Goal: Task Accomplishment & Management: Manage account settings

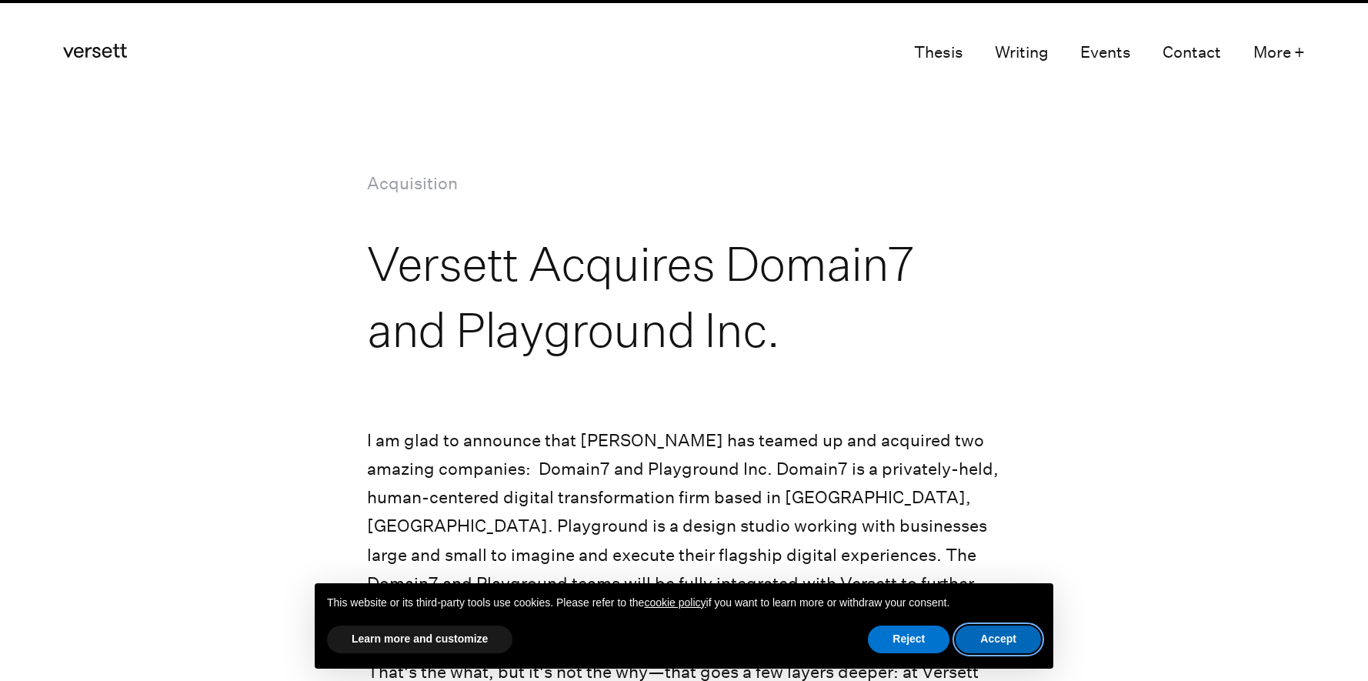
click at [998, 637] on button "Accept" at bounding box center [997, 639] width 85 height 28
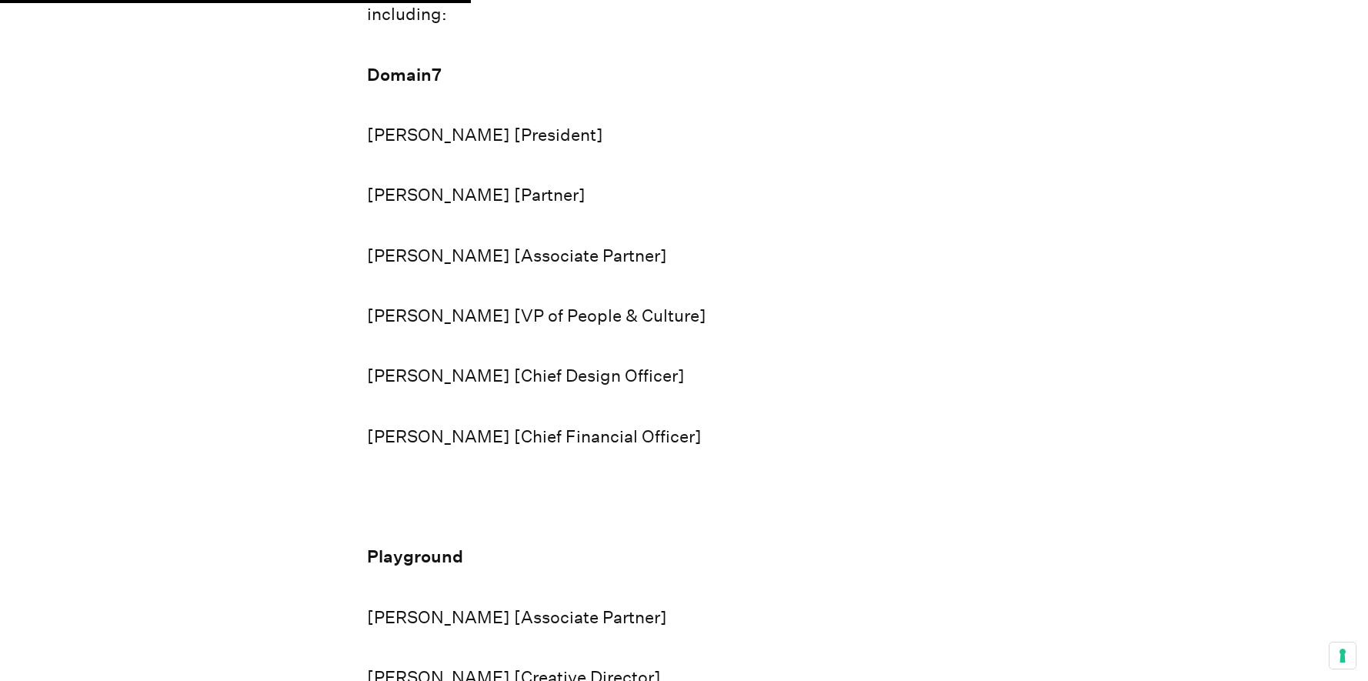
scroll to position [1179, 0]
drag, startPoint x: 368, startPoint y: 252, endPoint x: 453, endPoint y: 251, distance: 85.4
click at [453, 251] on p "[PERSON_NAME] [Associate Partner]" at bounding box center [684, 255] width 635 height 28
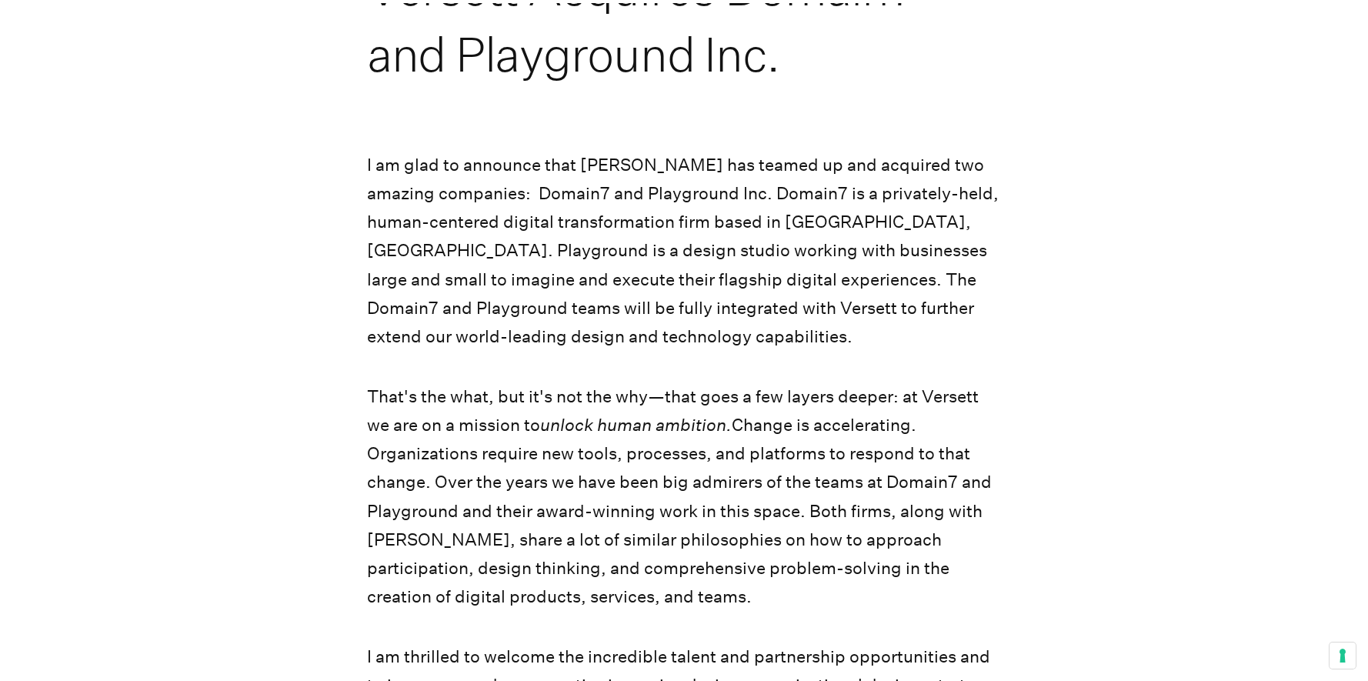
scroll to position [0, 0]
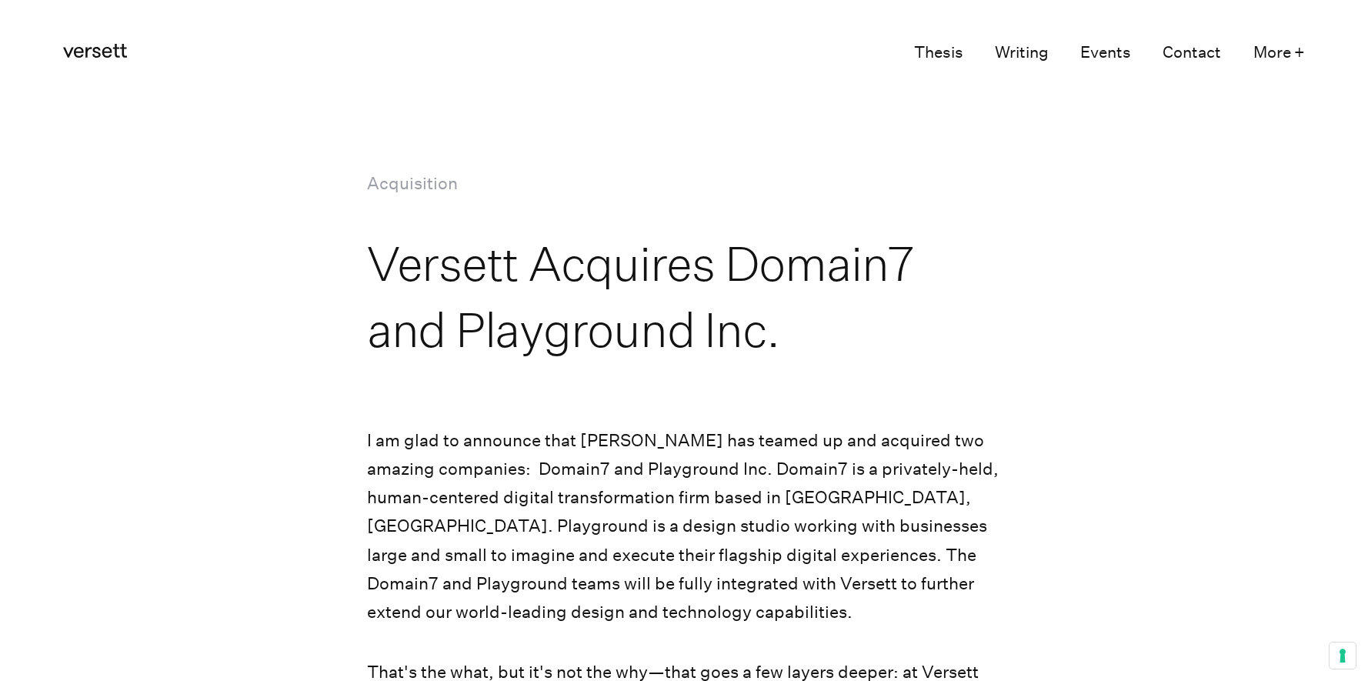
click at [112, 45] on icon "Versett" at bounding box center [95, 51] width 64 height 14
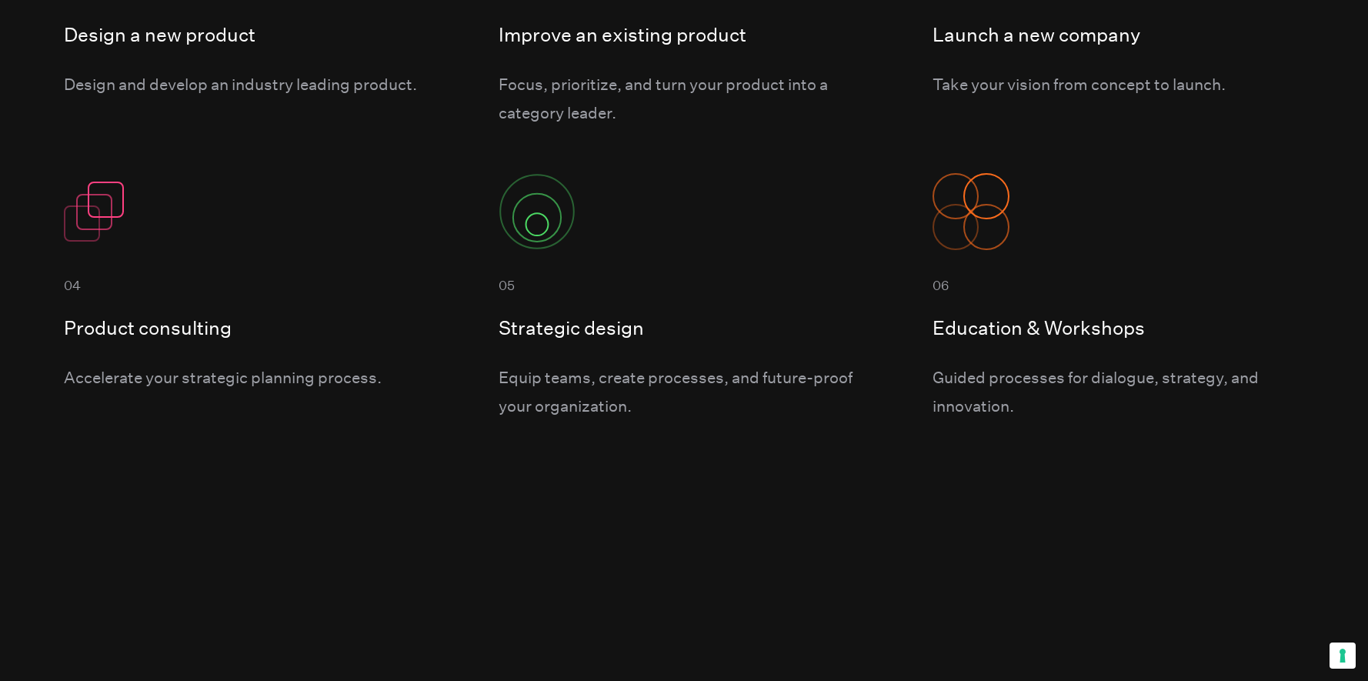
scroll to position [1568, 0]
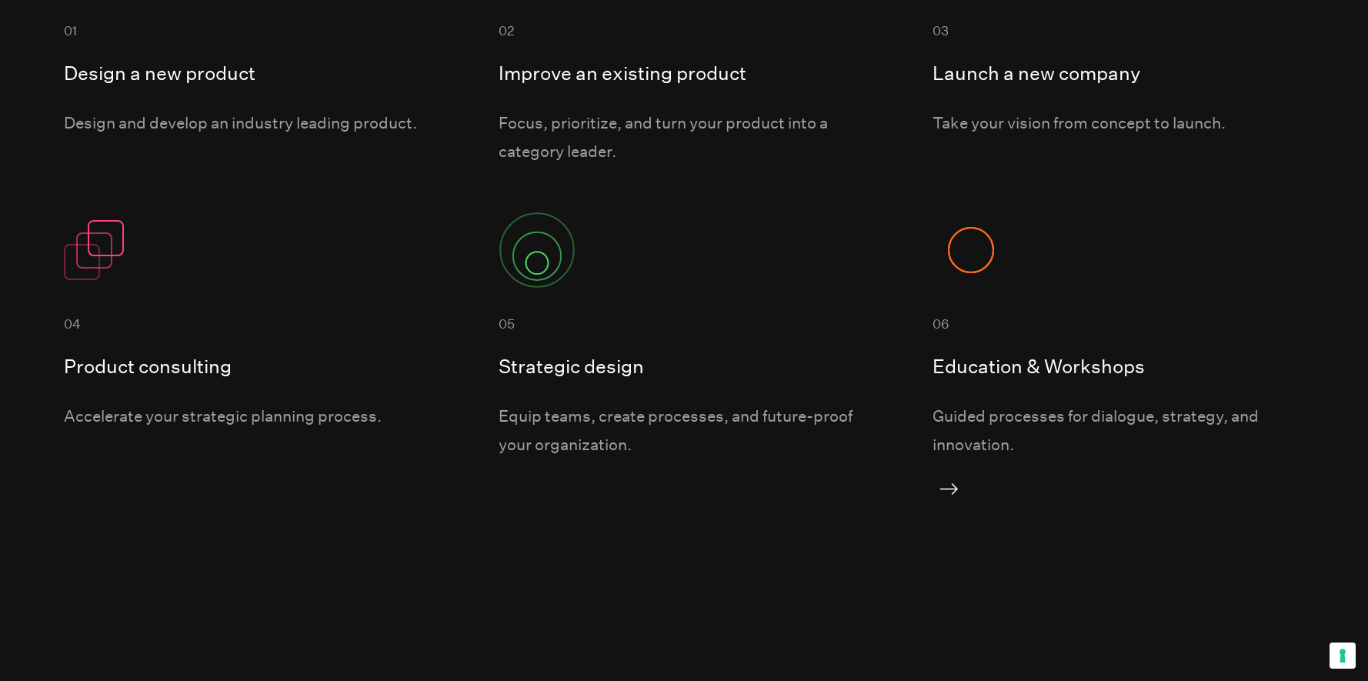
click at [1042, 361] on h5 "Education & Workshops" at bounding box center [1117, 367] width 371 height 32
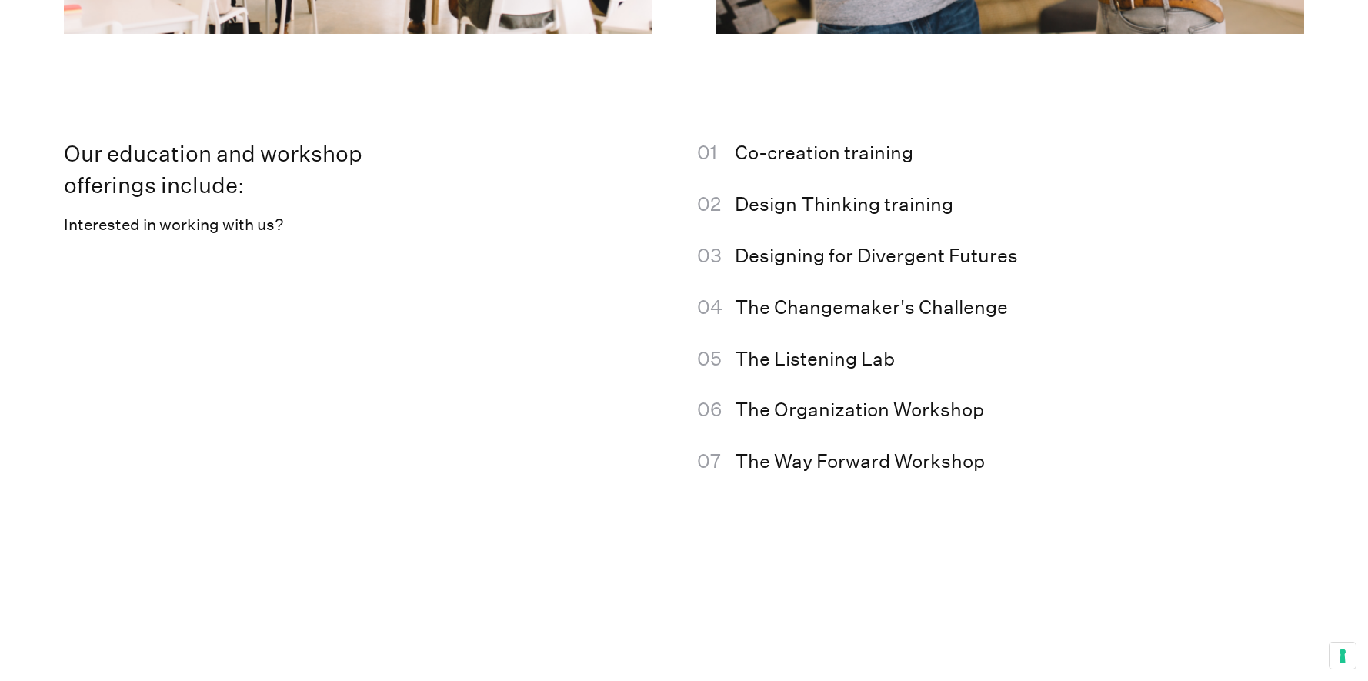
scroll to position [2953, 0]
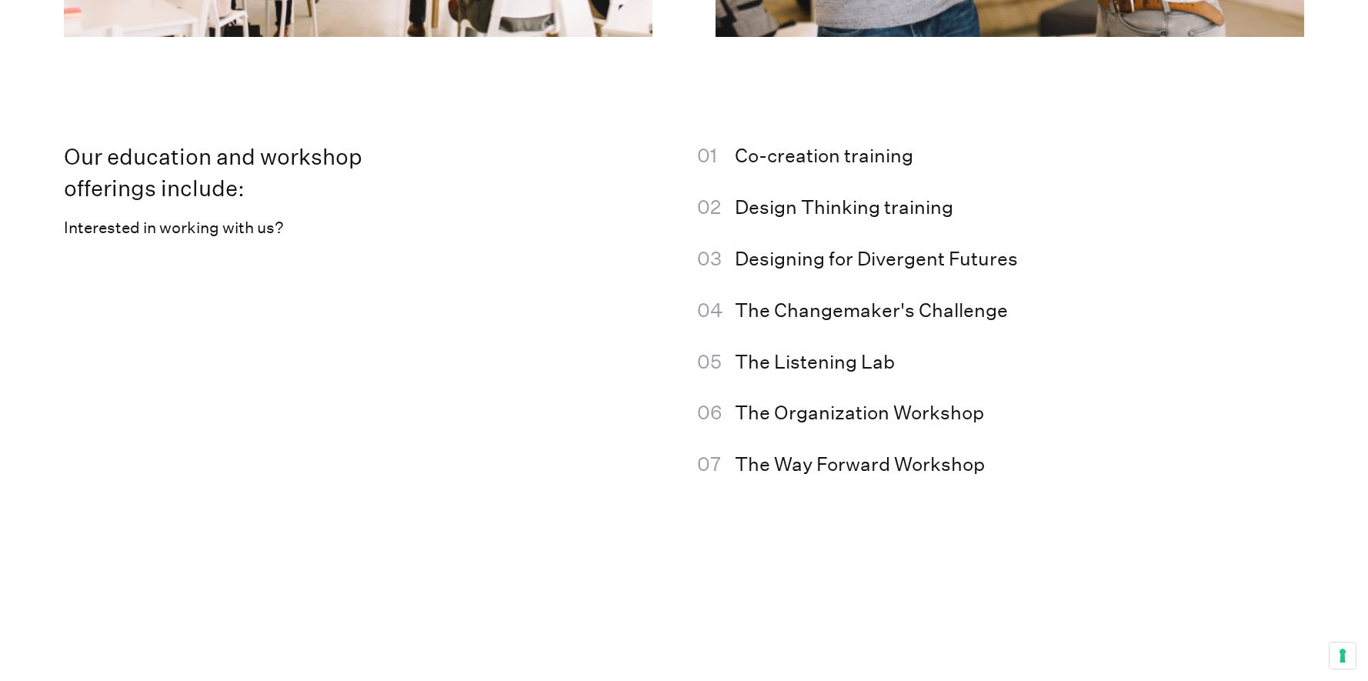
click at [128, 228] on link "Interested in working with us?" at bounding box center [174, 228] width 220 height 21
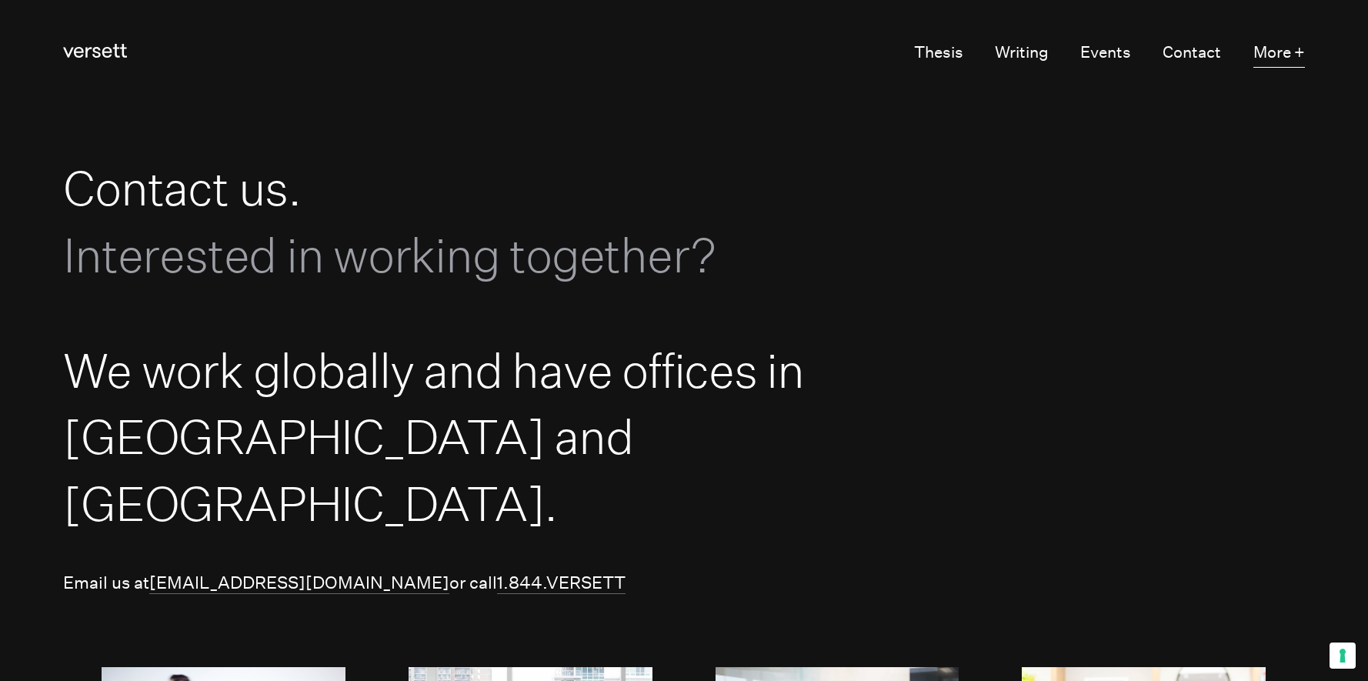
click at [1292, 55] on button "More +" at bounding box center [1279, 53] width 52 height 30
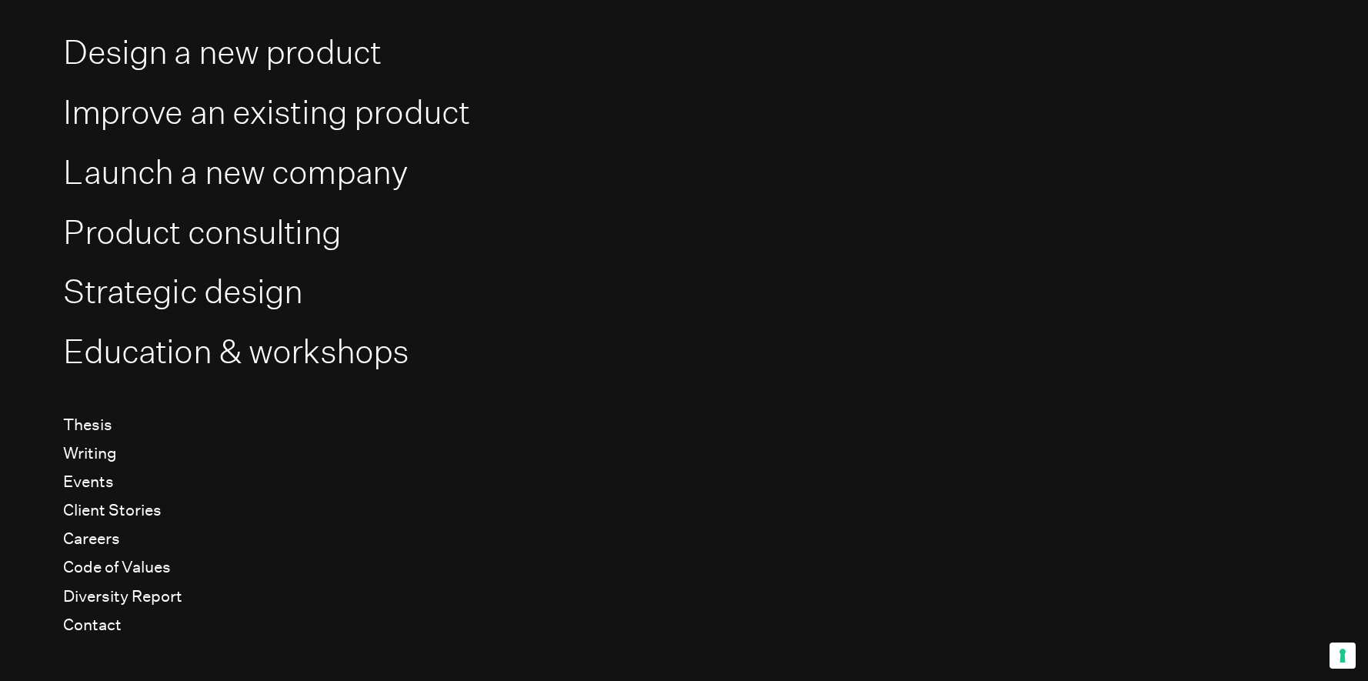
scroll to position [172, 0]
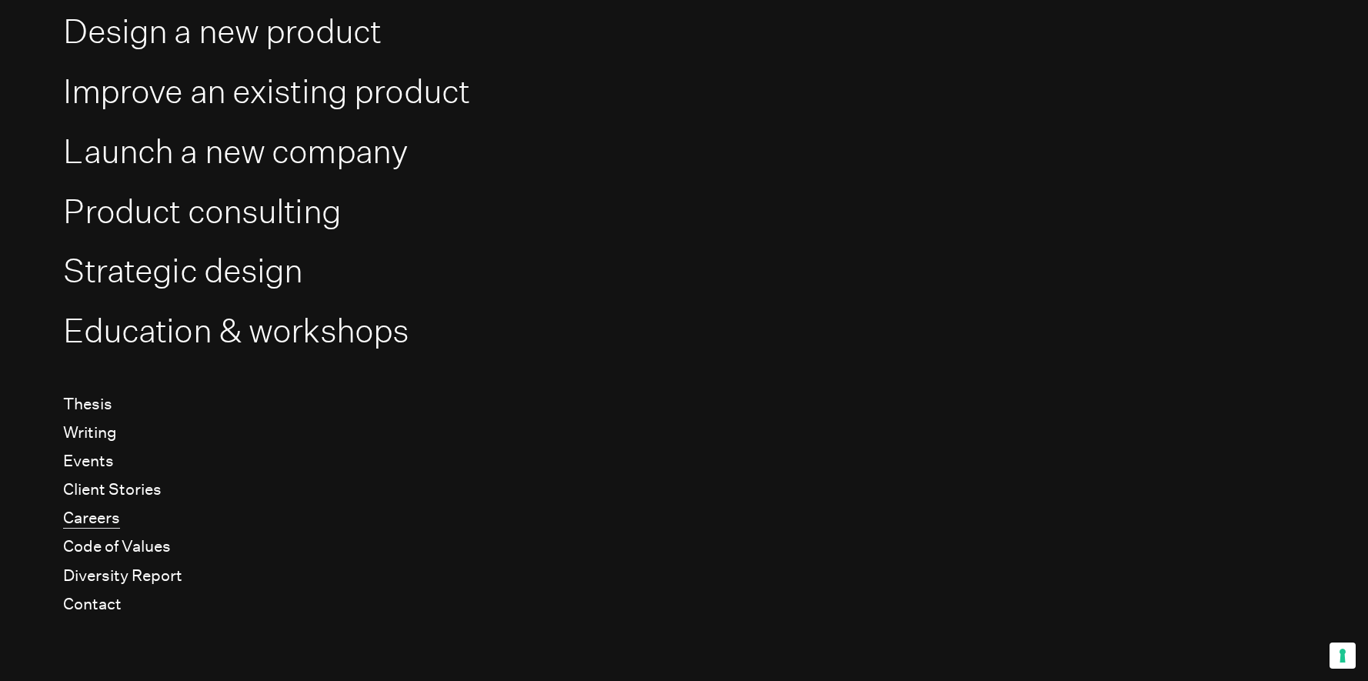
click at [85, 515] on link "Careers" at bounding box center [91, 518] width 57 height 21
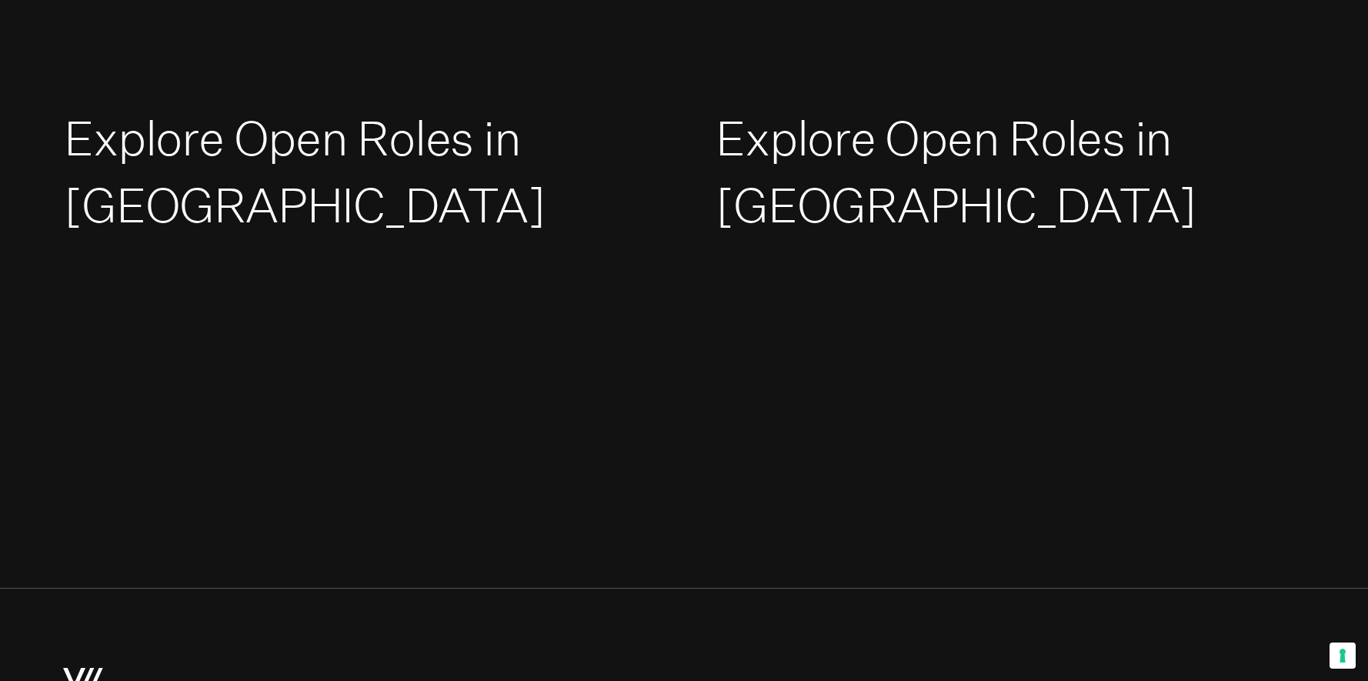
scroll to position [2756, 0]
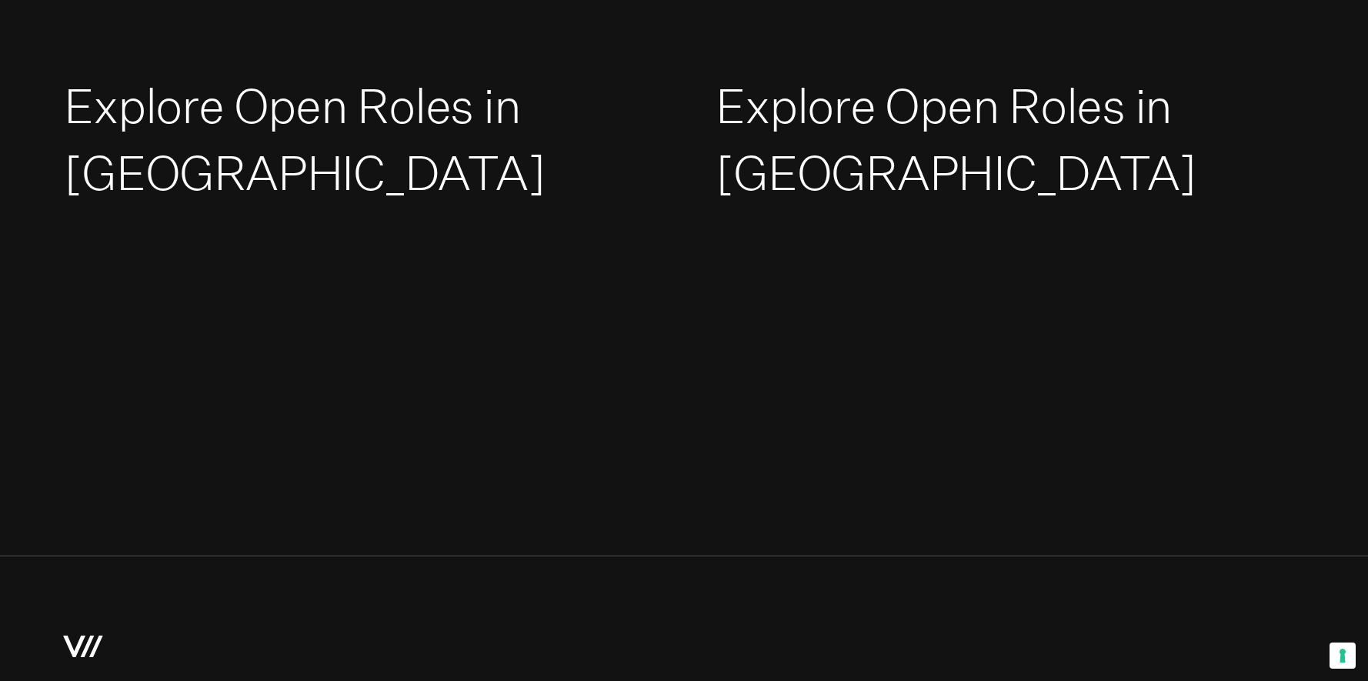
click at [769, 185] on link "Explore Open Roles in [GEOGRAPHIC_DATA]" at bounding box center [955, 140] width 481 height 124
click at [187, 117] on link "Explore Open Roles in [GEOGRAPHIC_DATA]" at bounding box center [304, 140] width 481 height 124
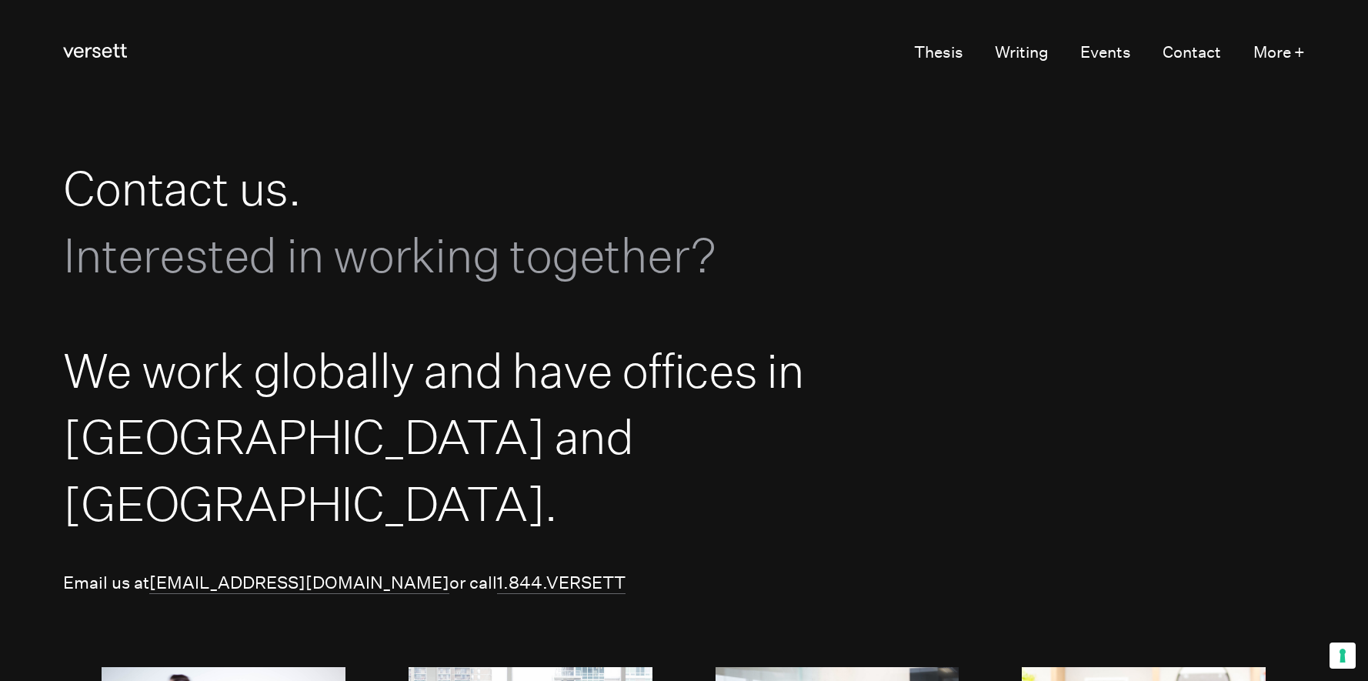
scroll to position [3594, 0]
click at [1298, 48] on button "More +" at bounding box center [1279, 53] width 52 height 30
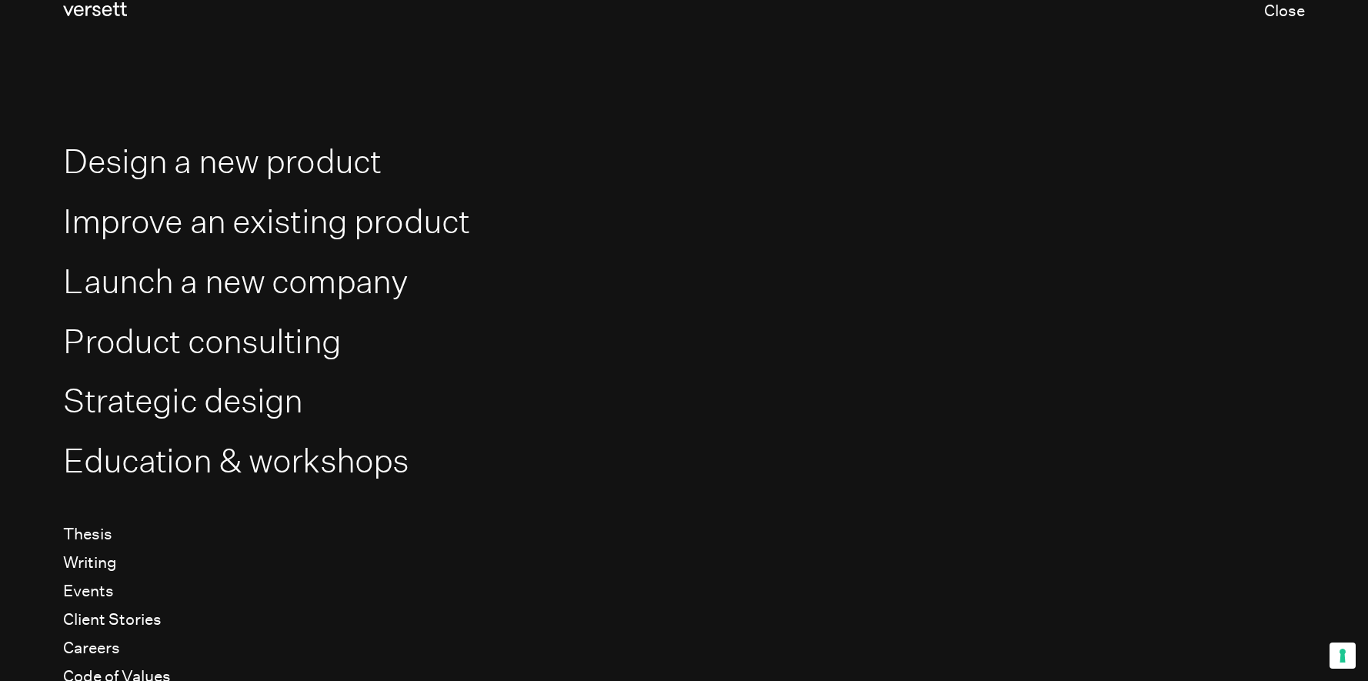
scroll to position [172, 0]
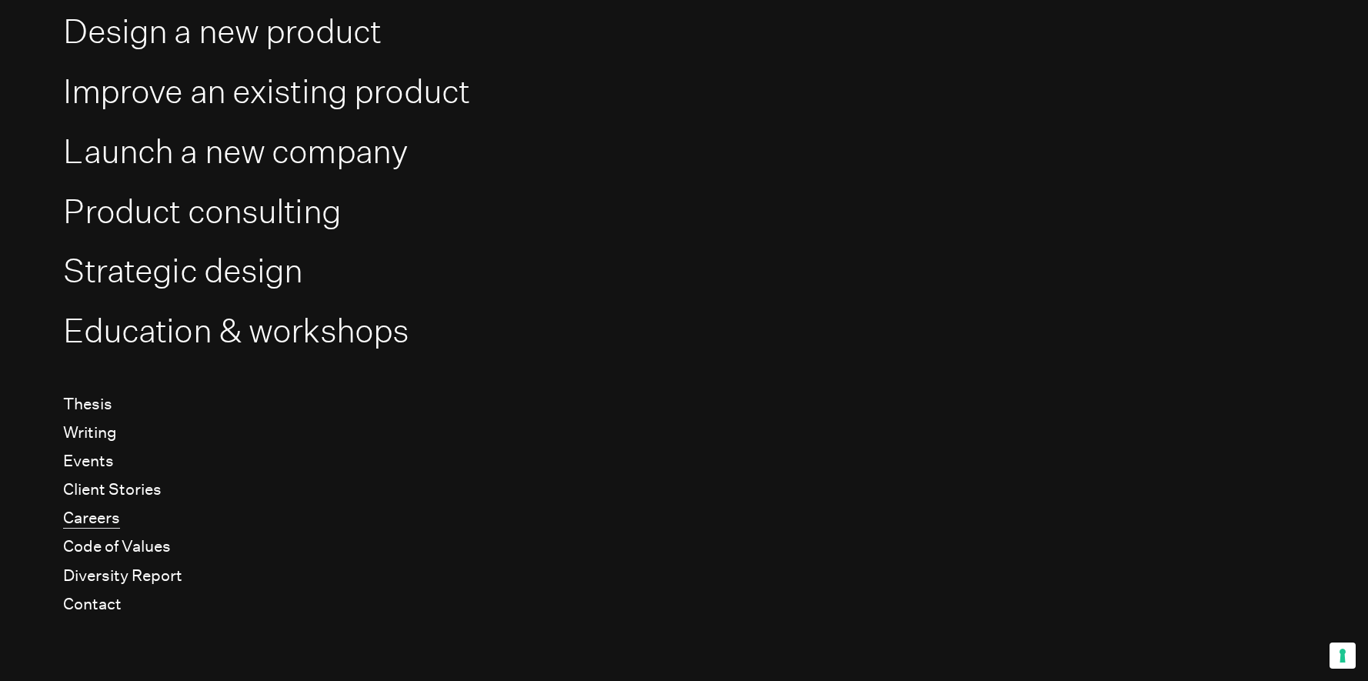
click at [82, 520] on link "Careers" at bounding box center [91, 518] width 57 height 21
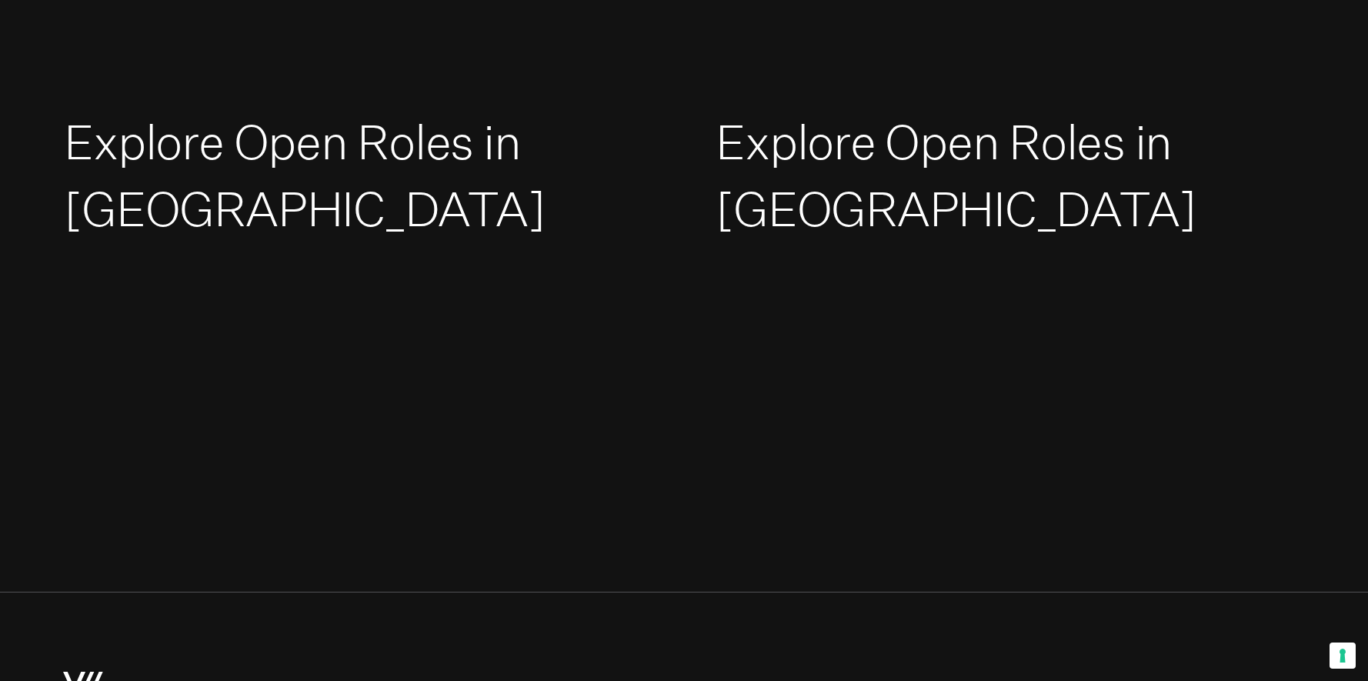
scroll to position [2710, 0]
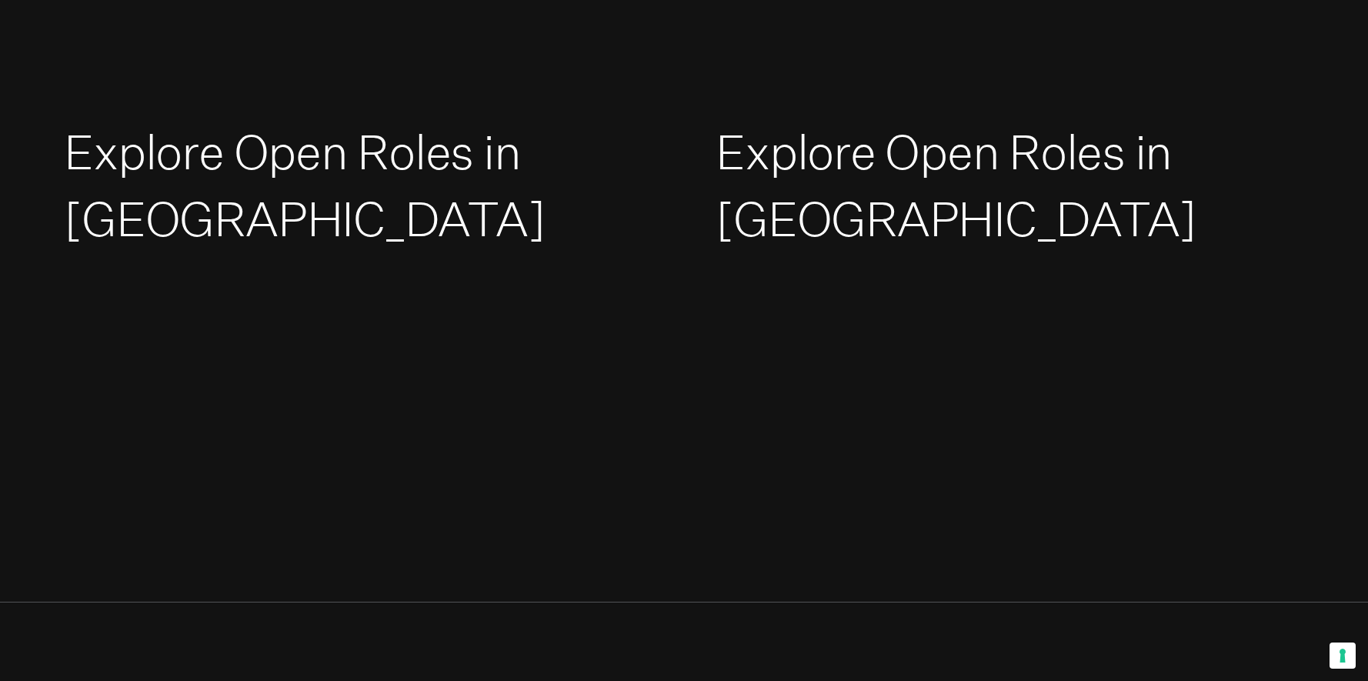
click at [335, 155] on link "Explore Open Roles in [GEOGRAPHIC_DATA]" at bounding box center [304, 186] width 481 height 124
click at [715, 623] on div at bounding box center [683, 656] width 1241 height 109
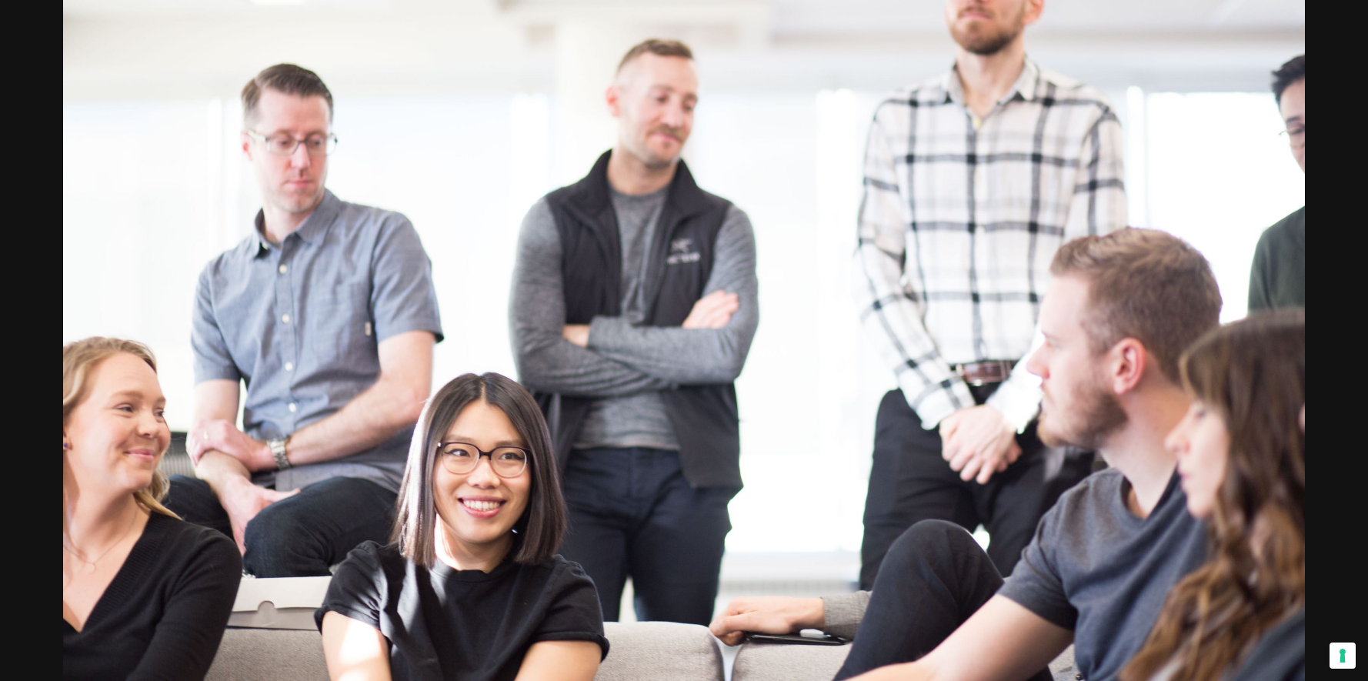
scroll to position [0, 0]
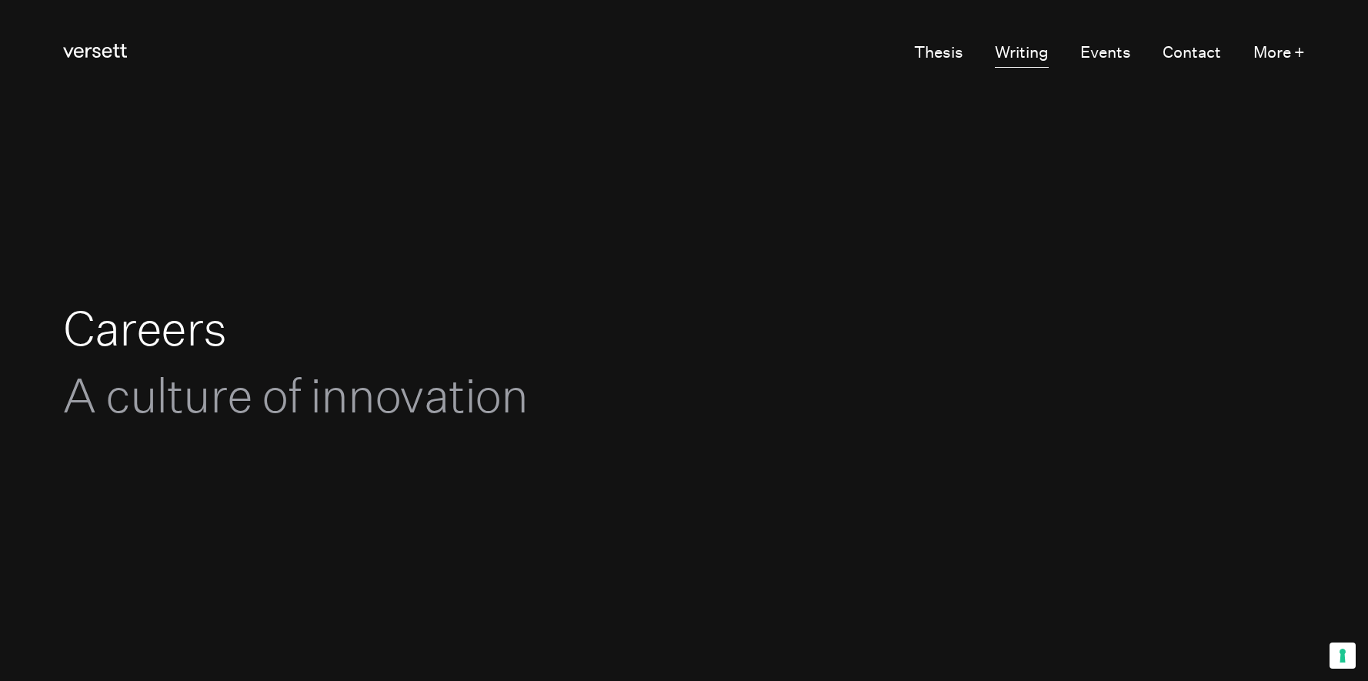
click at [1023, 56] on link "Writing" at bounding box center [1022, 53] width 54 height 30
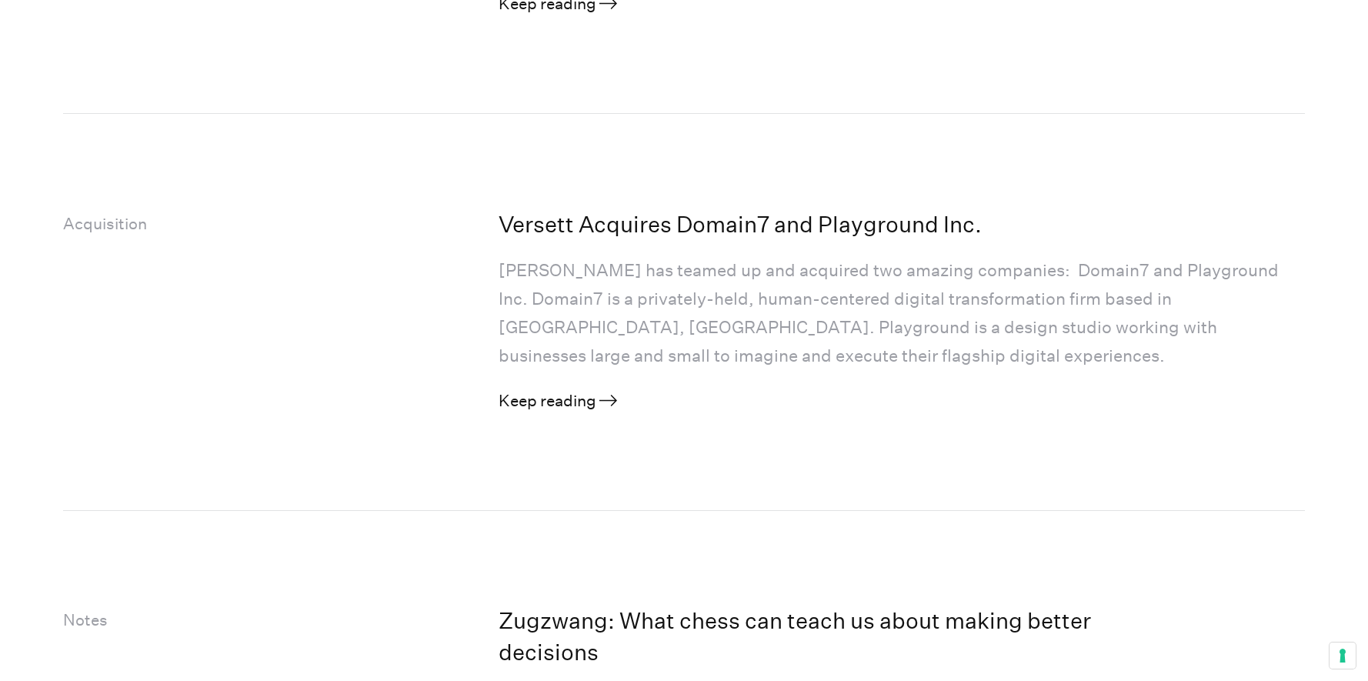
scroll to position [932, 0]
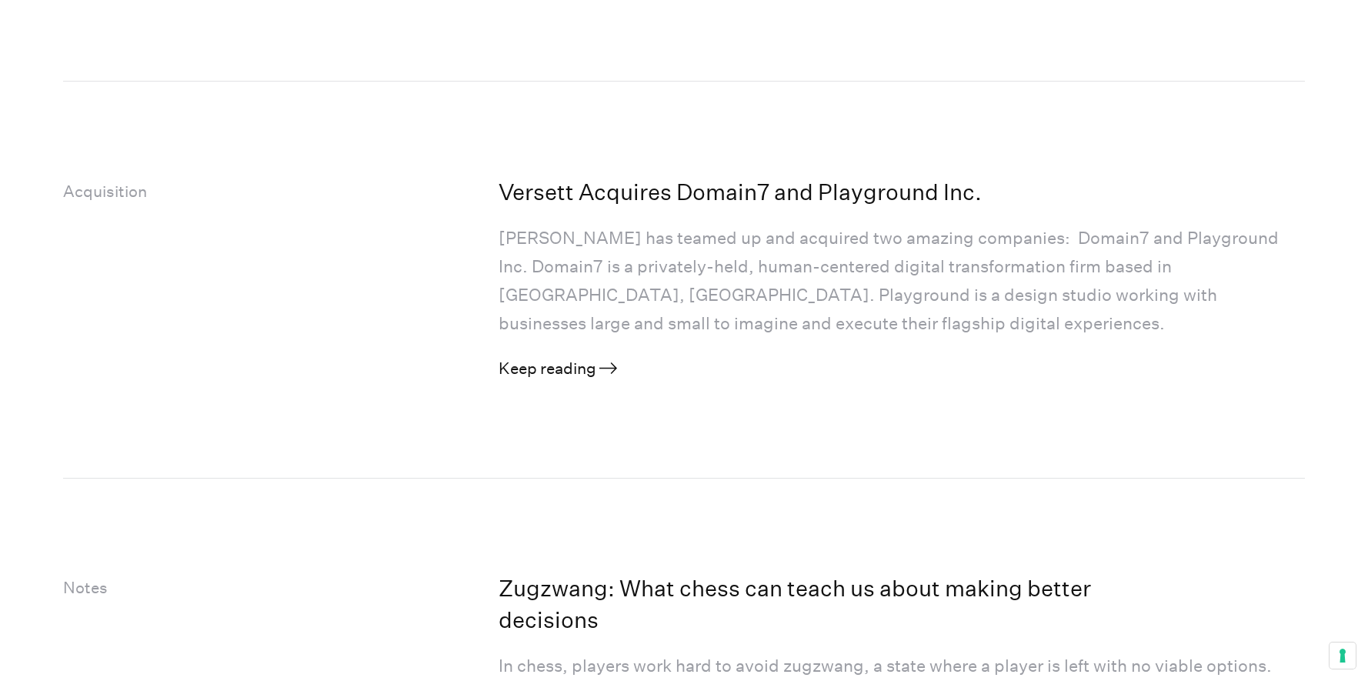
click at [557, 193] on h4 "Versett Acquires Domain7 and Playground Inc." at bounding box center [831, 192] width 666 height 31
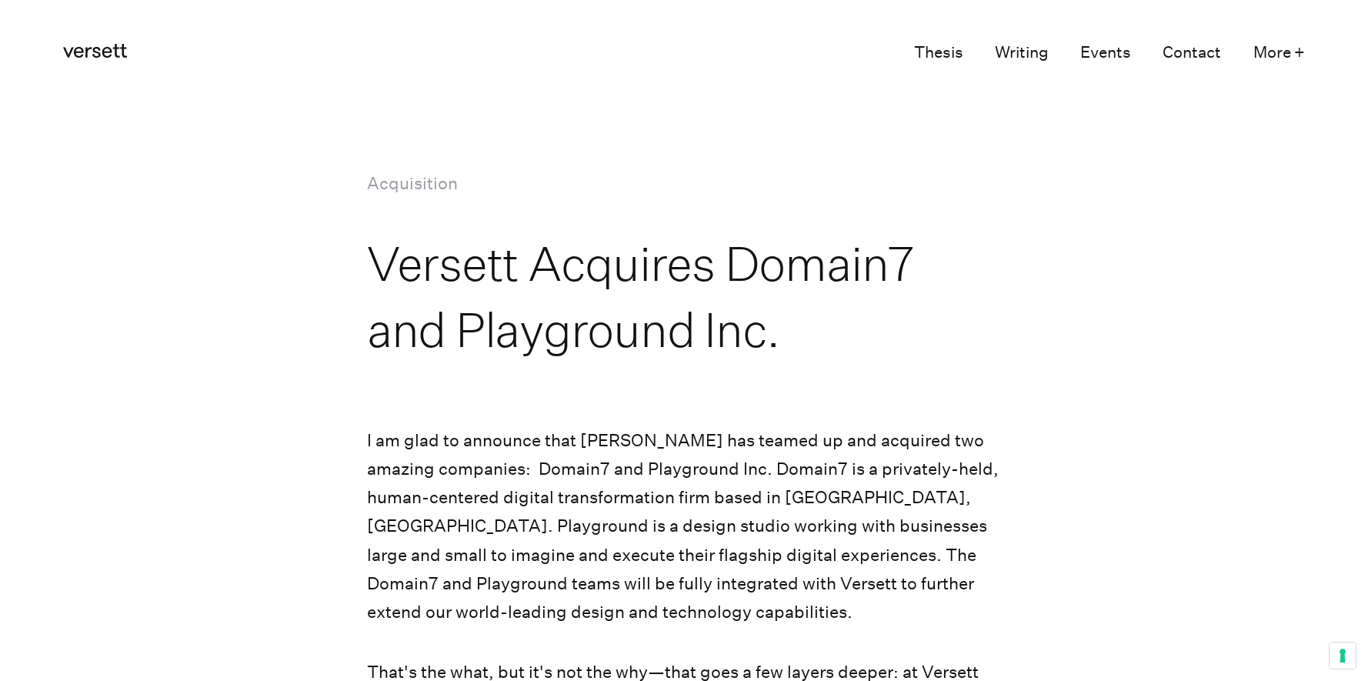
click at [112, 51] on icon "Versett" at bounding box center [95, 51] width 64 height 14
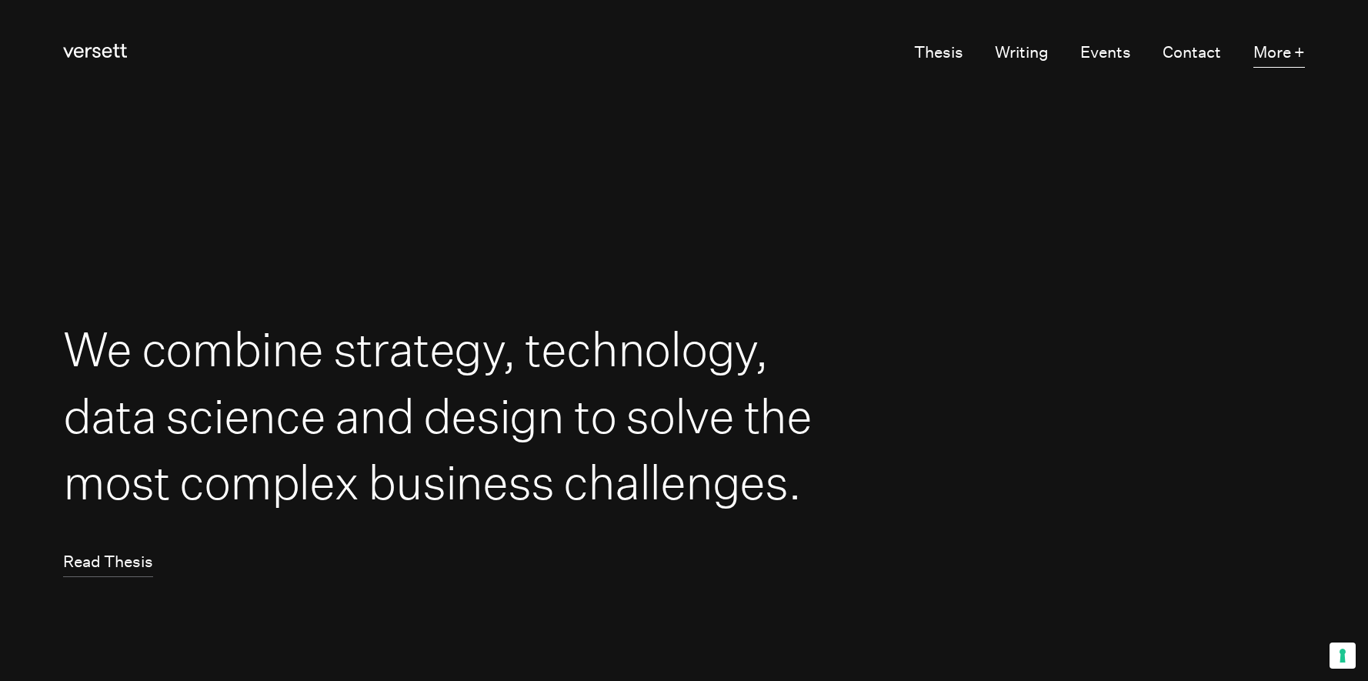
click at [1281, 51] on button "More +" at bounding box center [1279, 53] width 52 height 30
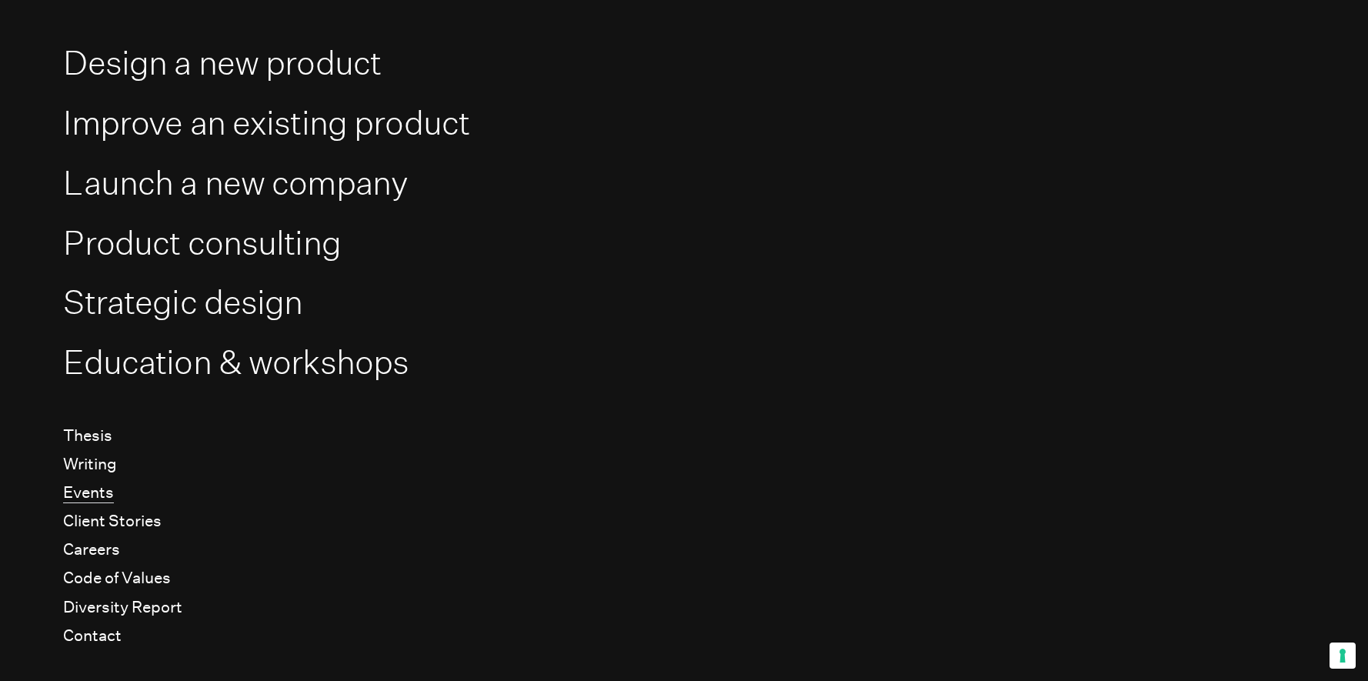
scroll to position [172, 0]
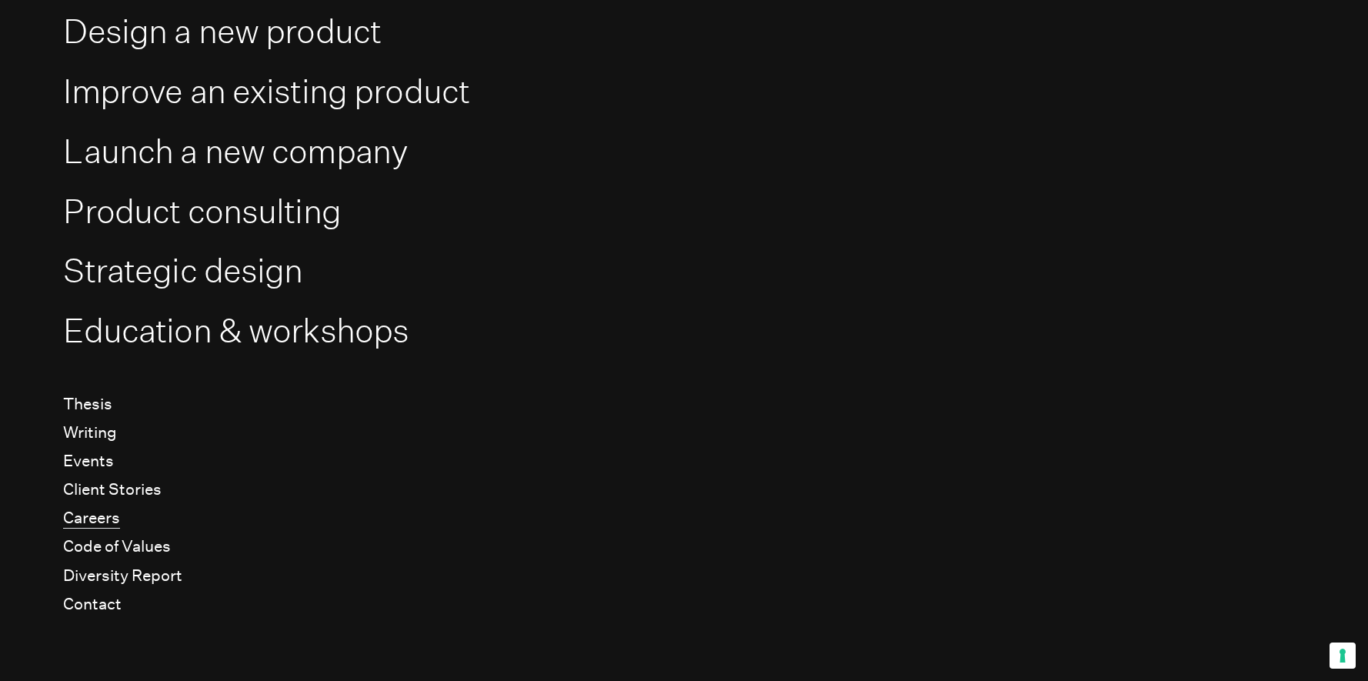
click at [95, 522] on link "Careers" at bounding box center [91, 518] width 57 height 21
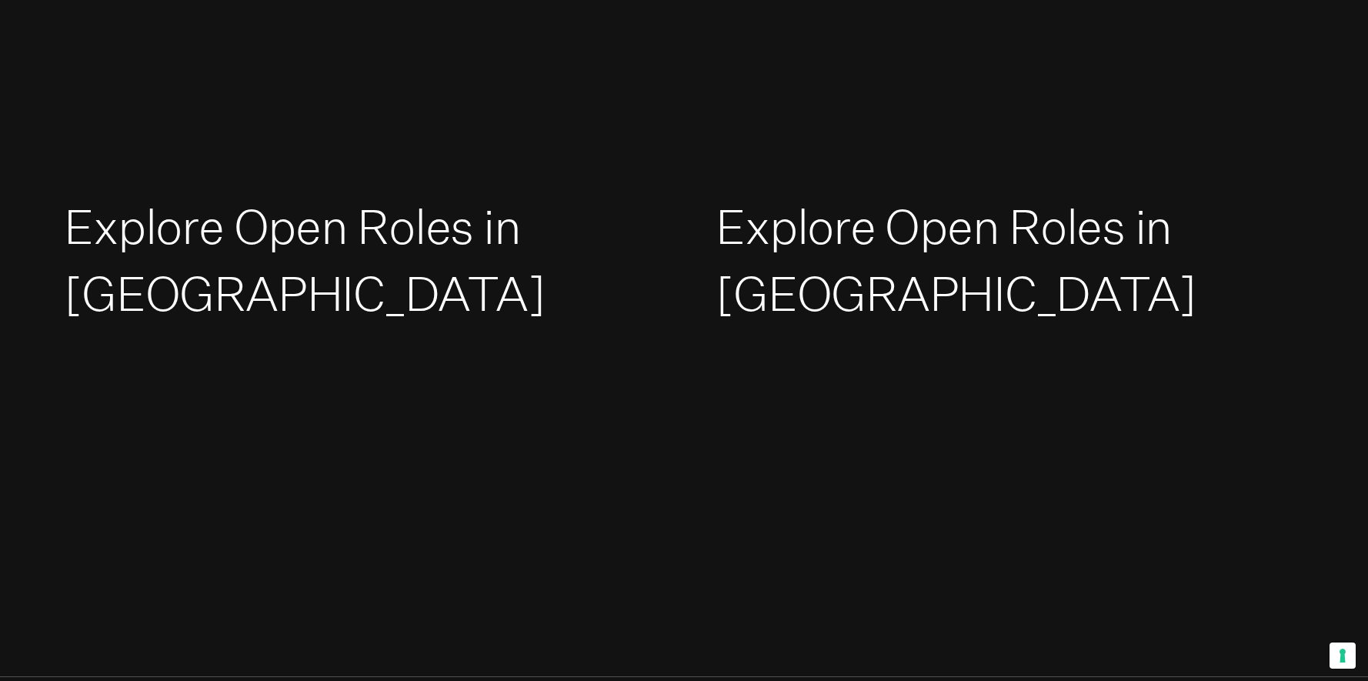
scroll to position [2615, 0]
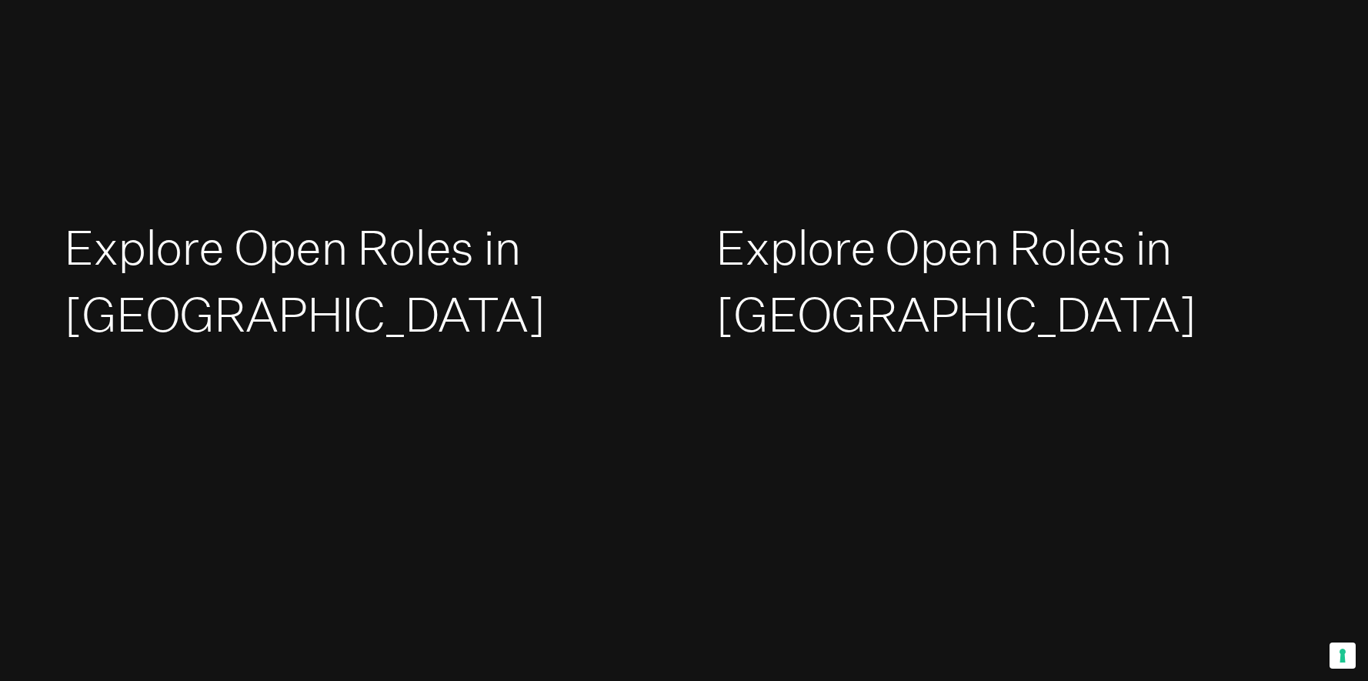
click at [298, 244] on link "Explore Open Roles in [GEOGRAPHIC_DATA]" at bounding box center [304, 281] width 481 height 124
